Goal: Communication & Community: Answer question/provide support

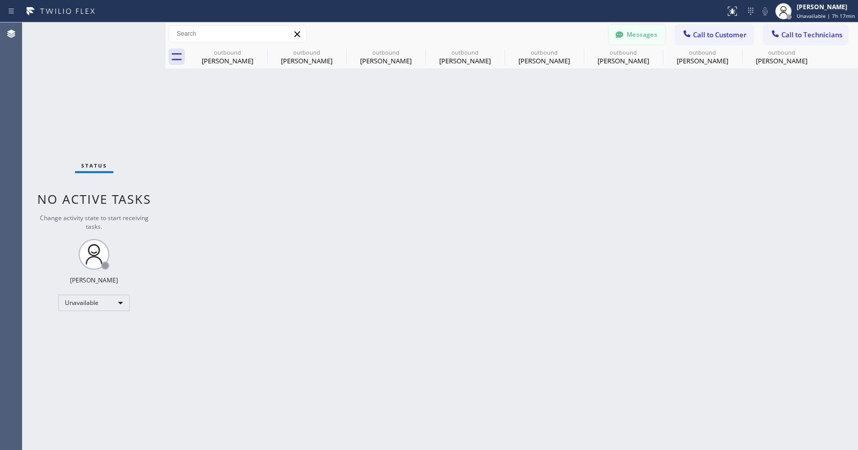
click at [649, 28] on button "Messages" at bounding box center [637, 34] width 56 height 19
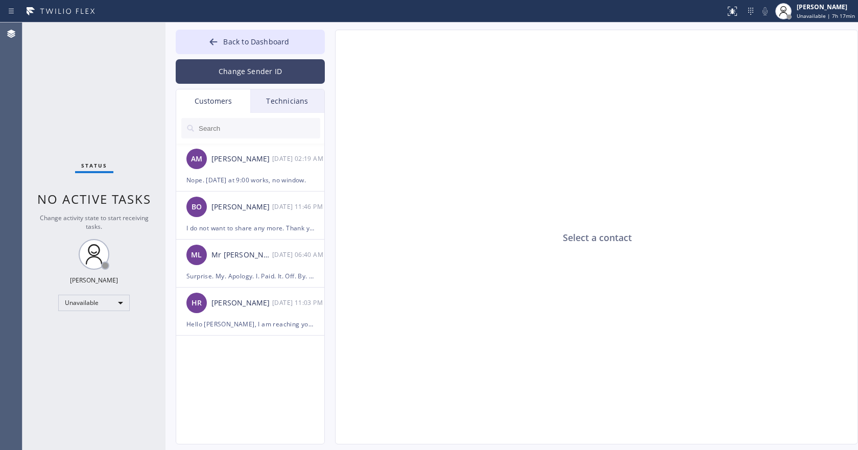
click at [278, 71] on button "Change Sender ID" at bounding box center [250, 71] width 149 height 25
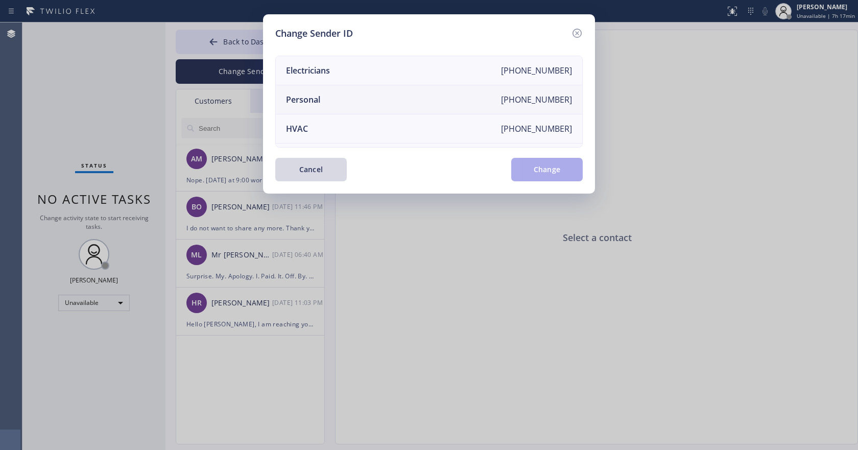
click at [343, 104] on li "Personal [PHONE_NUMBER]" at bounding box center [429, 99] width 307 height 29
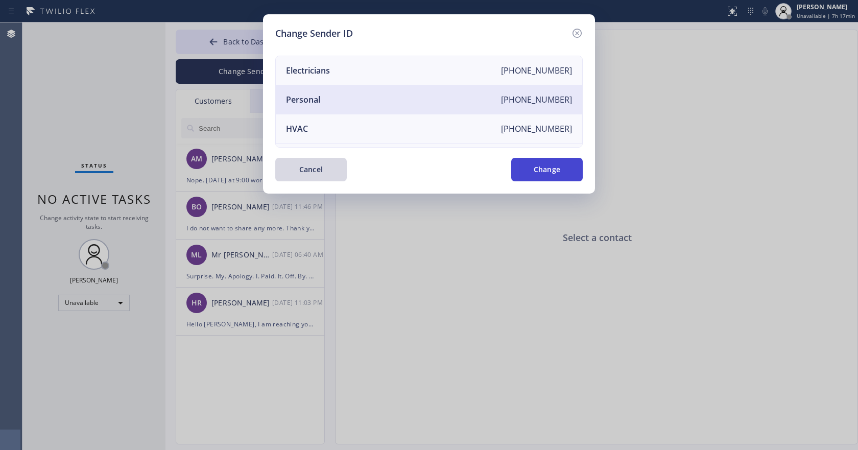
click at [538, 165] on button "Change" at bounding box center [547, 170] width 72 height 24
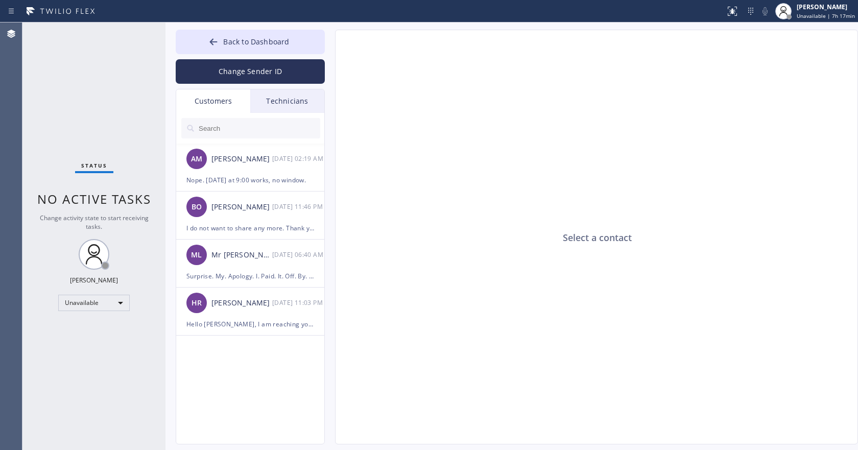
click at [230, 122] on input "text" at bounding box center [259, 128] width 123 height 20
click at [229, 123] on input "text" at bounding box center [259, 128] width 123 height 20
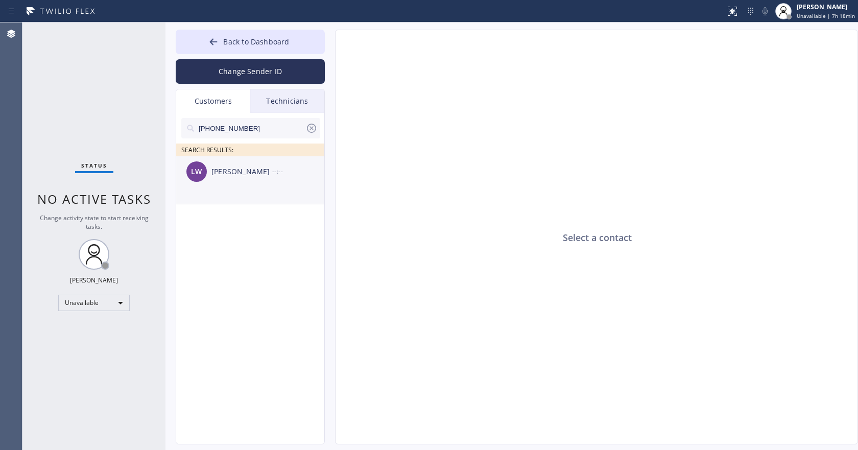
click at [238, 180] on div "[PERSON_NAME] --:--" at bounding box center [250, 171] width 149 height 31
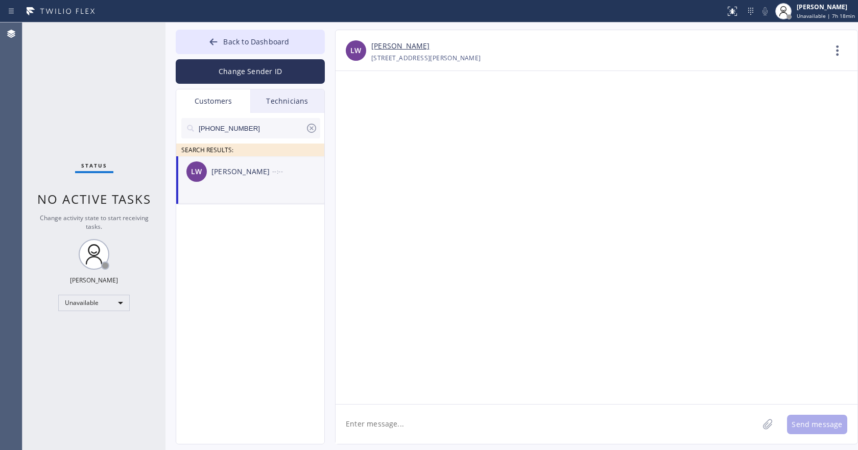
click at [380, 428] on textarea at bounding box center [547, 424] width 423 height 39
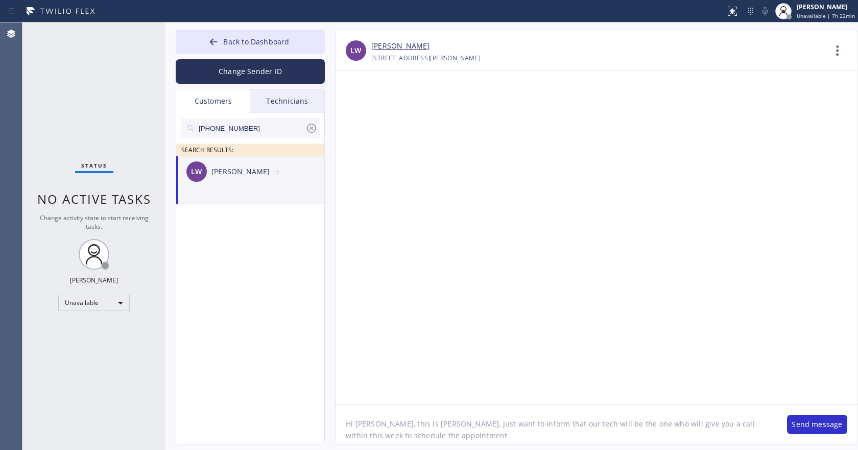
click at [427, 439] on textarea "Hi [PERSON_NAME], this is [PERSON_NAME], just want to inform that our tech will…" at bounding box center [556, 424] width 441 height 39
type textarea "Hi [PERSON_NAME], this is [PERSON_NAME], just want to inform that our tech will…"
click at [809, 431] on button "Send message" at bounding box center [817, 424] width 60 height 19
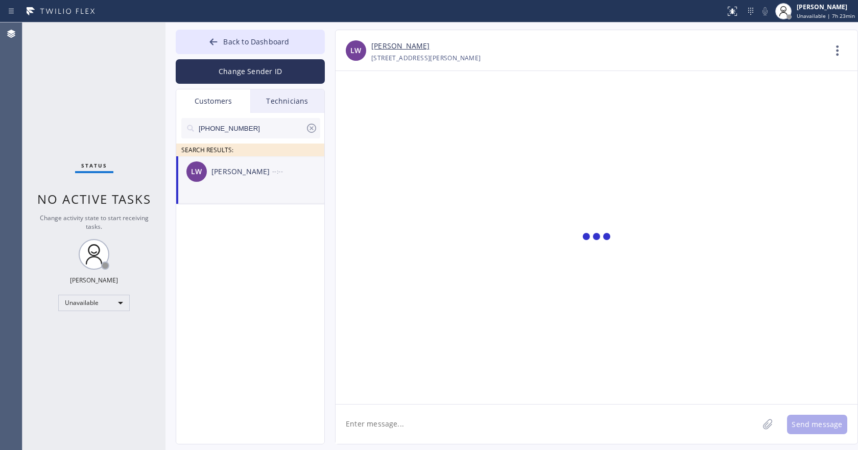
scroll to position [0, 0]
